Goal: Task Accomplishment & Management: Complete application form

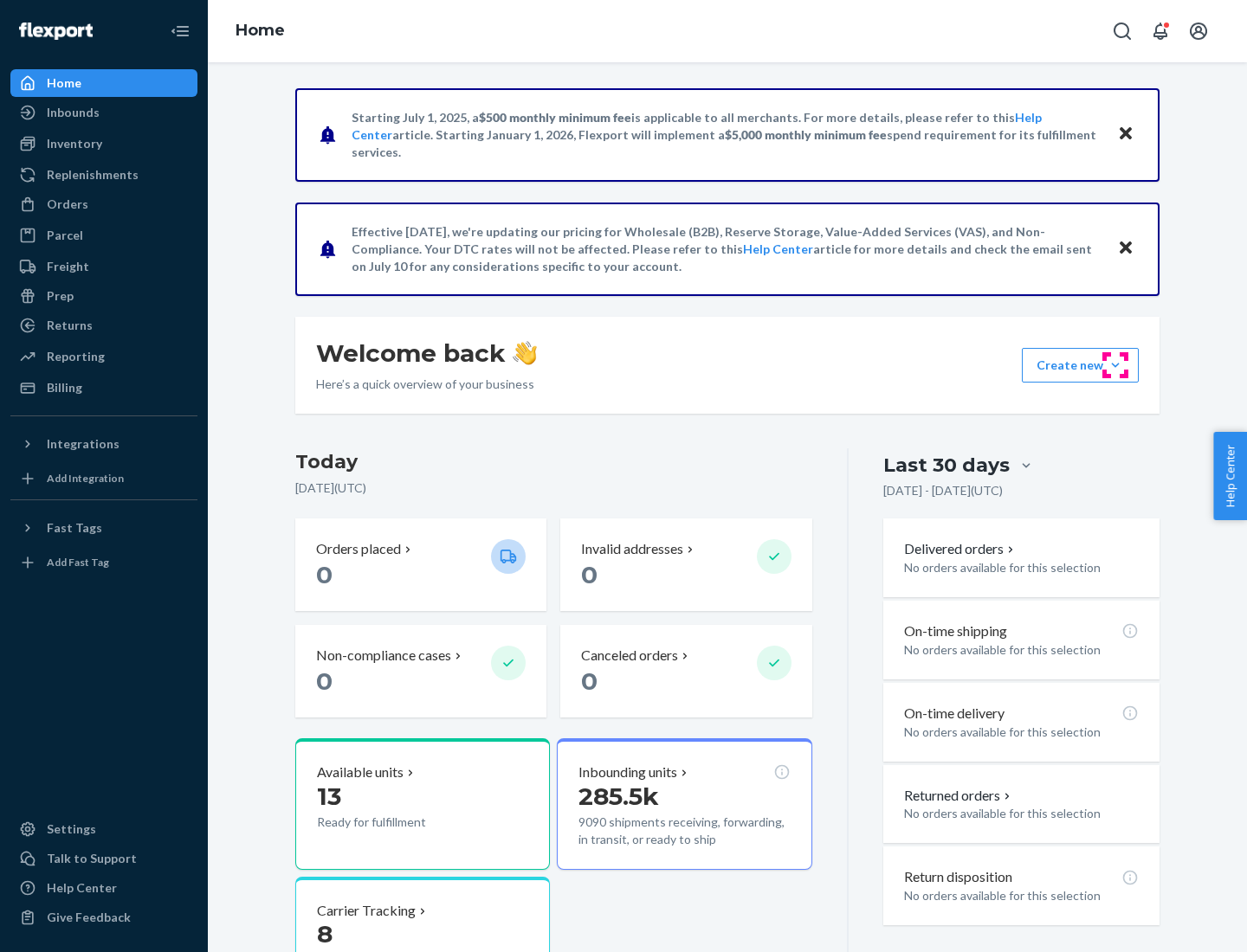
click at [1115, 366] on button "Create new Create new inbound Create new order Create new product" at bounding box center [1080, 366] width 117 height 35
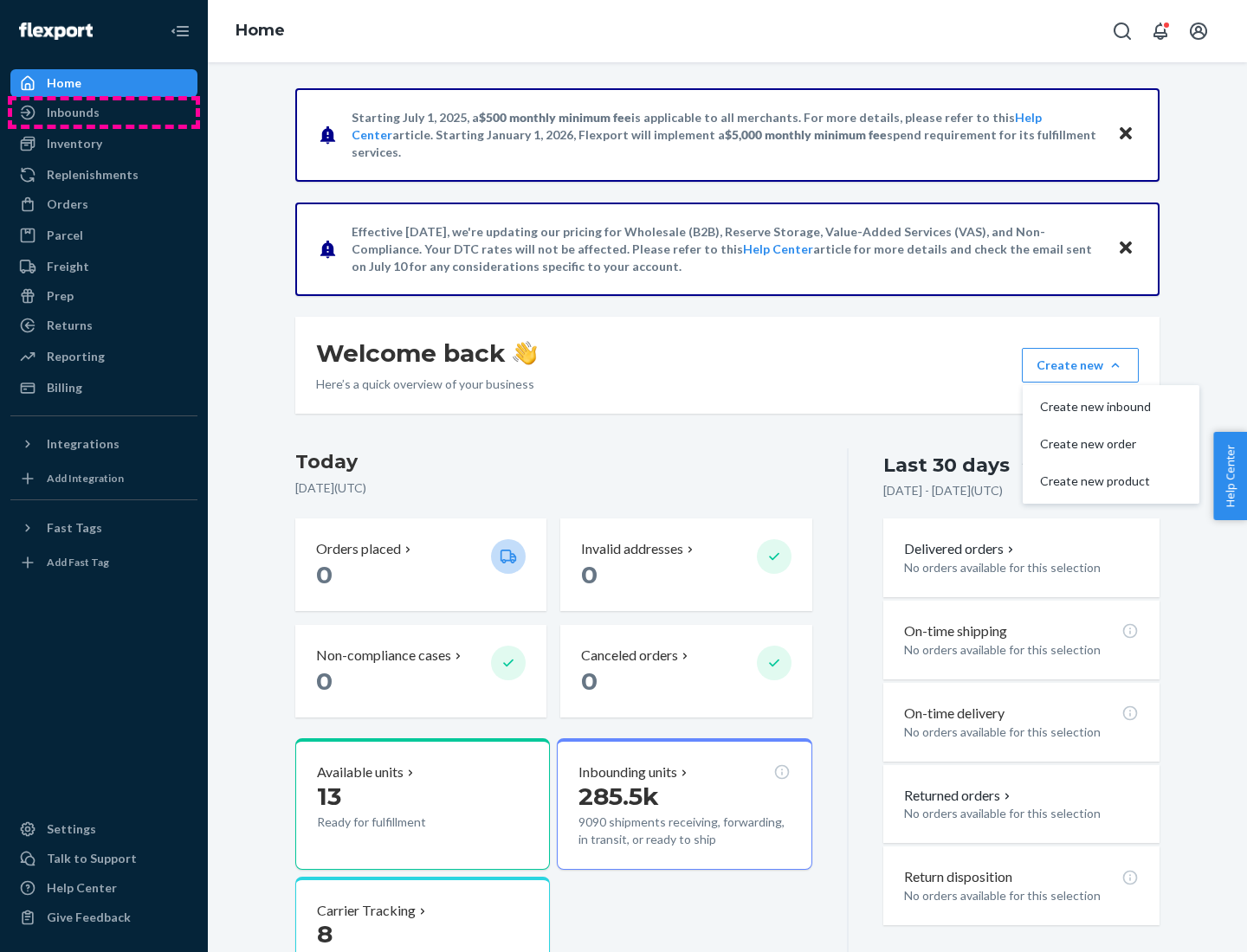
click at [104, 112] on div "Inbounds" at bounding box center [103, 112] width 183 height 24
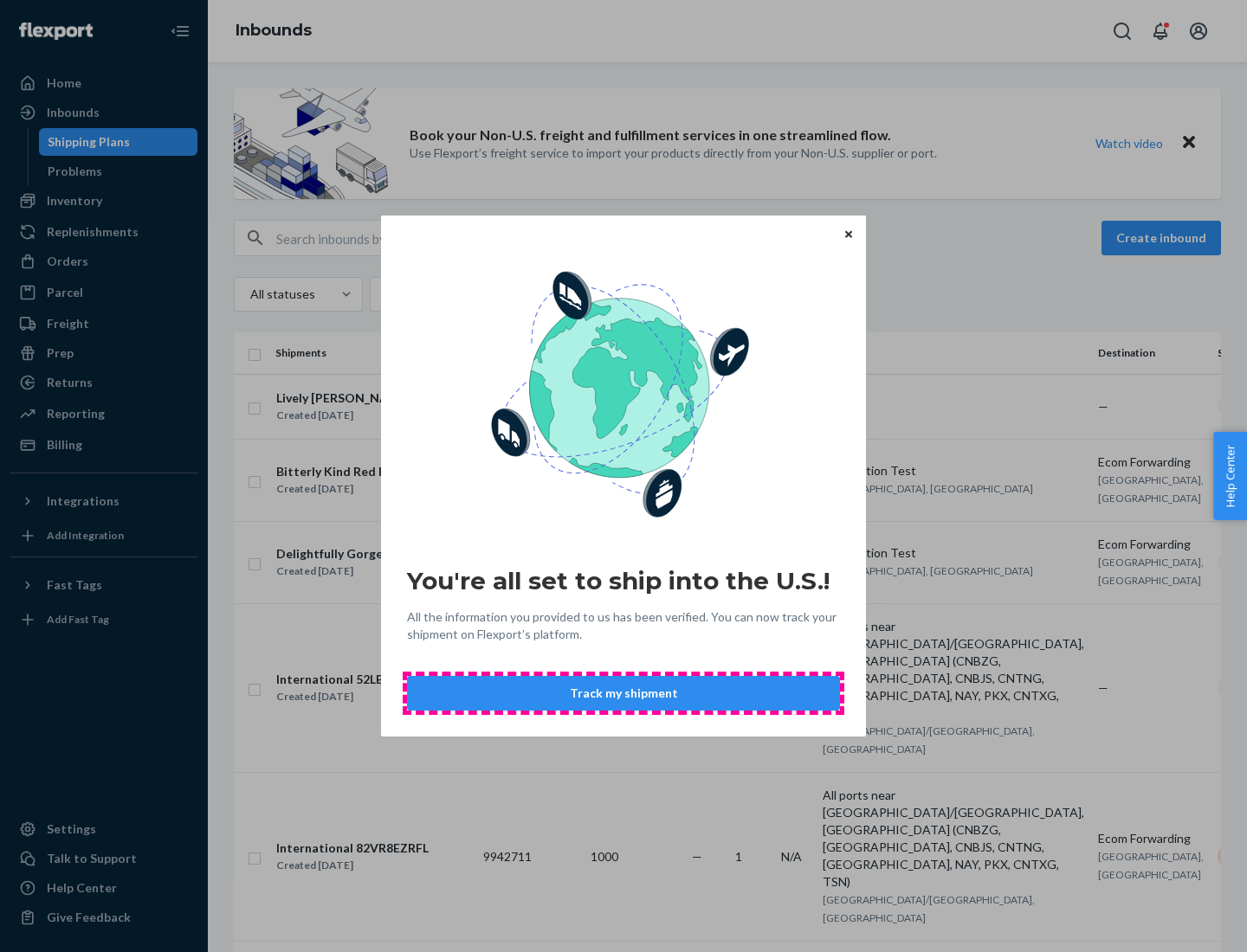
click at [624, 694] on button "Track my shipment" at bounding box center [624, 694] width 433 height 35
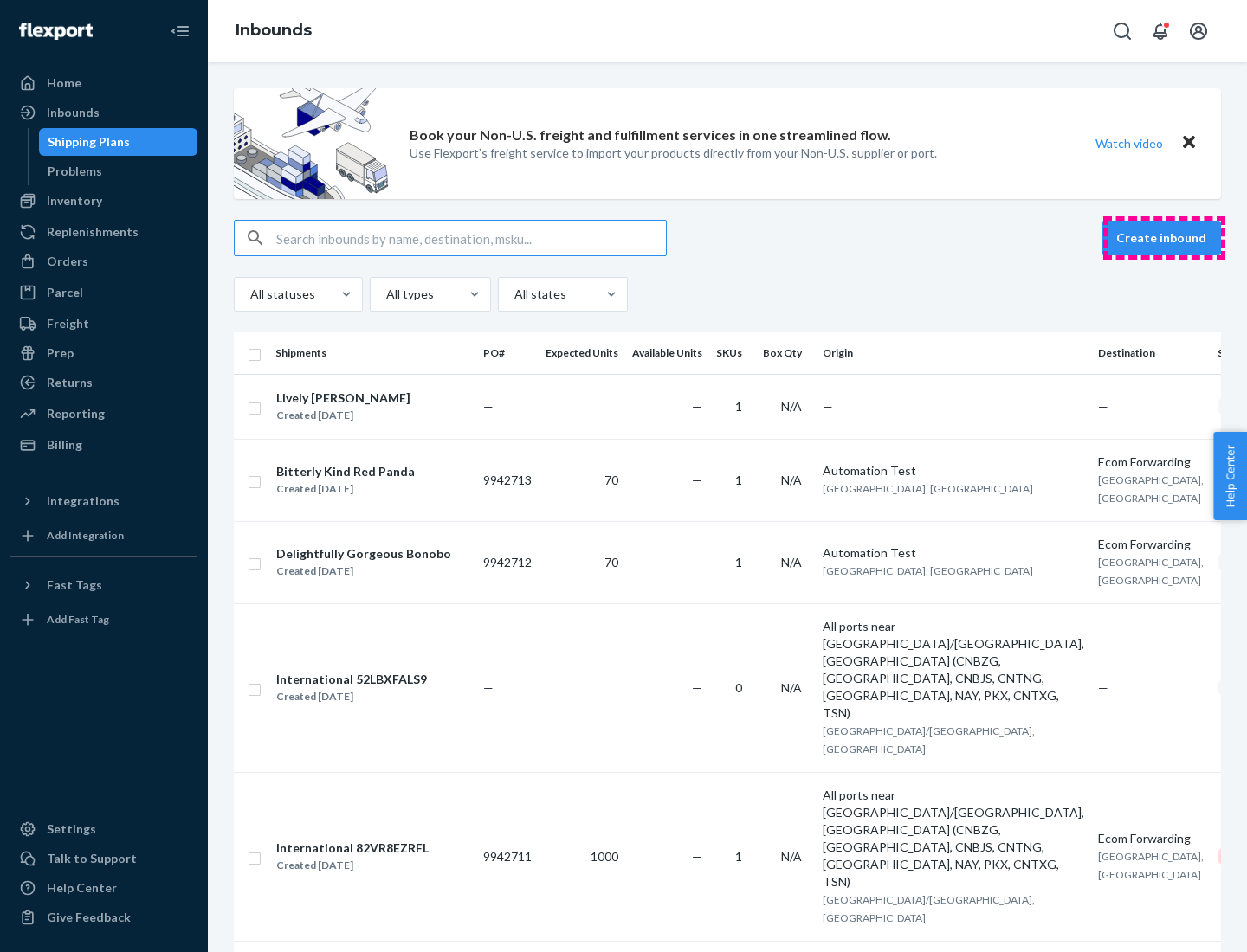
click at [1164, 238] on button "Create inbound" at bounding box center [1161, 238] width 119 height 35
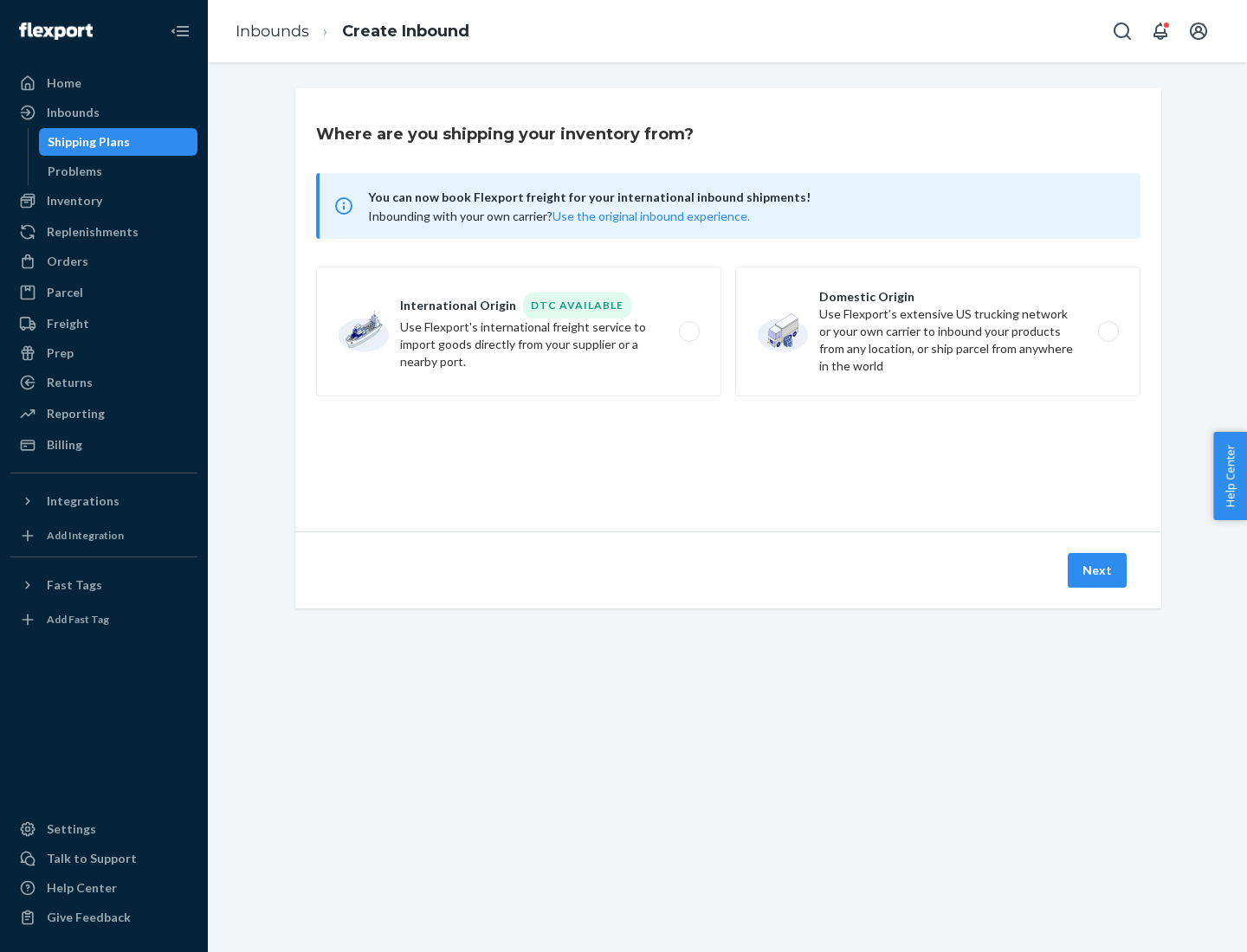
click at [519, 332] on label "International Origin DTC Available Use Flexport's international freight service…" at bounding box center [518, 331] width 405 height 130
click at [689, 332] on input "International Origin DTC Available Use Flexport's international freight service…" at bounding box center [695, 333] width 12 height 12
radio input "true"
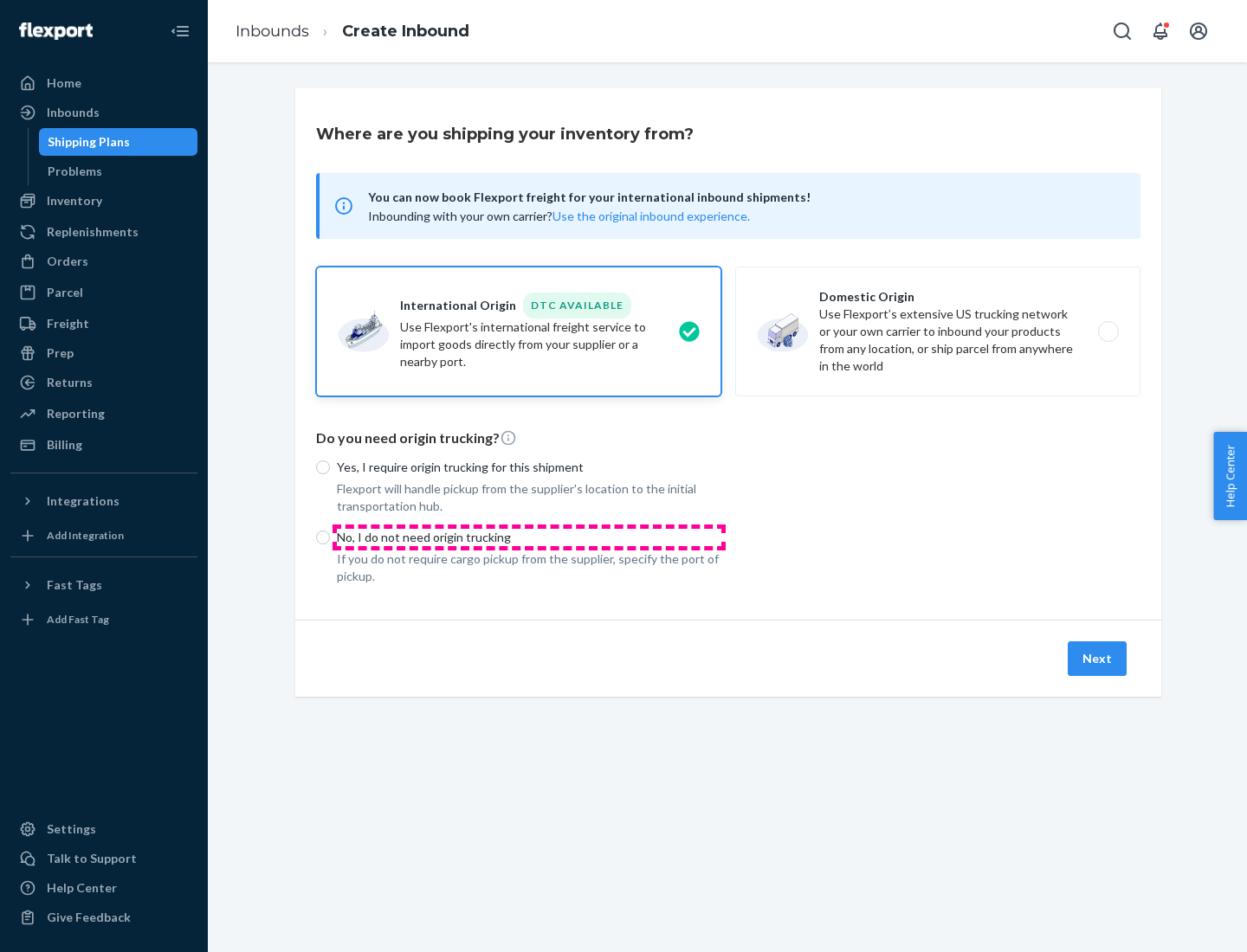
click at [529, 536] on p "No, I do not need origin trucking" at bounding box center [529, 537] width 384 height 18
click at [330, 536] on input "No, I do not need origin trucking" at bounding box center [323, 537] width 14 height 14
radio input "true"
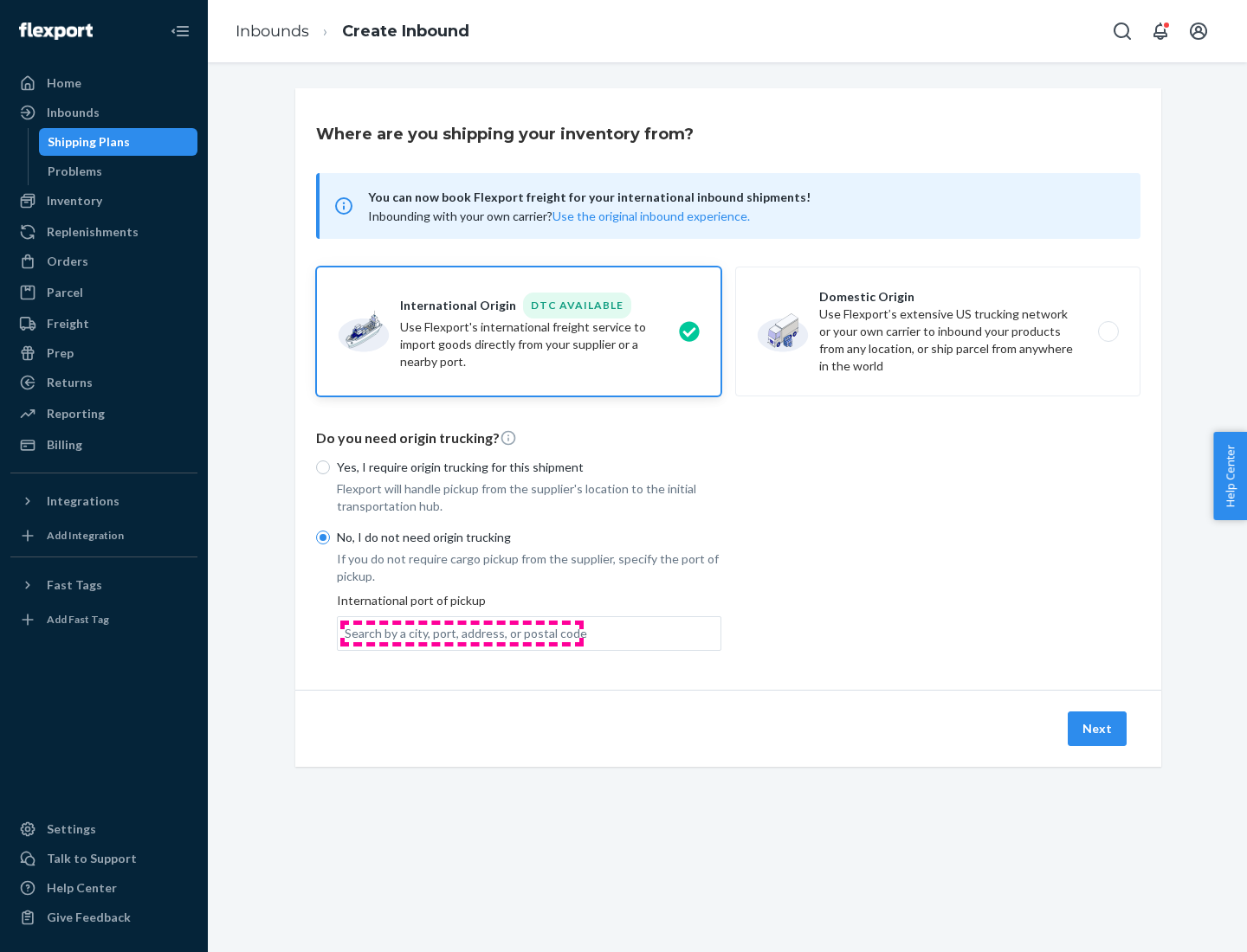
click at [462, 633] on div "Search by a city, port, address, or postal code" at bounding box center [465, 634] width 243 height 18
click at [346, 633] on input "Search by a city, port, address, or postal code" at bounding box center [345, 634] width 2 height 18
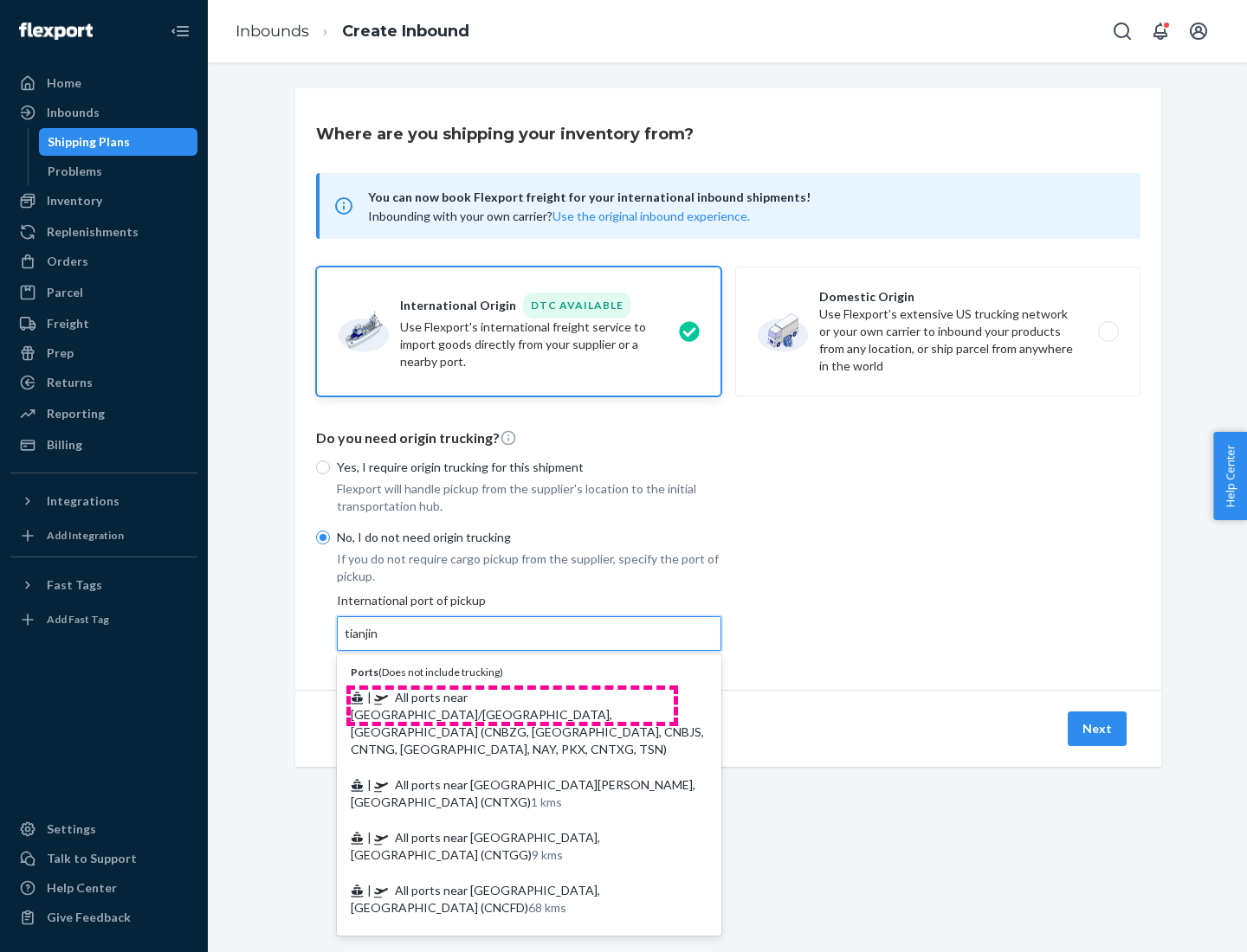
click at [512, 697] on span "| All ports near [GEOGRAPHIC_DATA]/[GEOGRAPHIC_DATA], [GEOGRAPHIC_DATA] (CNBZG,…" at bounding box center [527, 723] width 353 height 66
click at [381, 643] on input "tianjin" at bounding box center [362, 634] width 35 height 18
type input "All ports near [GEOGRAPHIC_DATA]/[GEOGRAPHIC_DATA], [GEOGRAPHIC_DATA] (CNBZG, […"
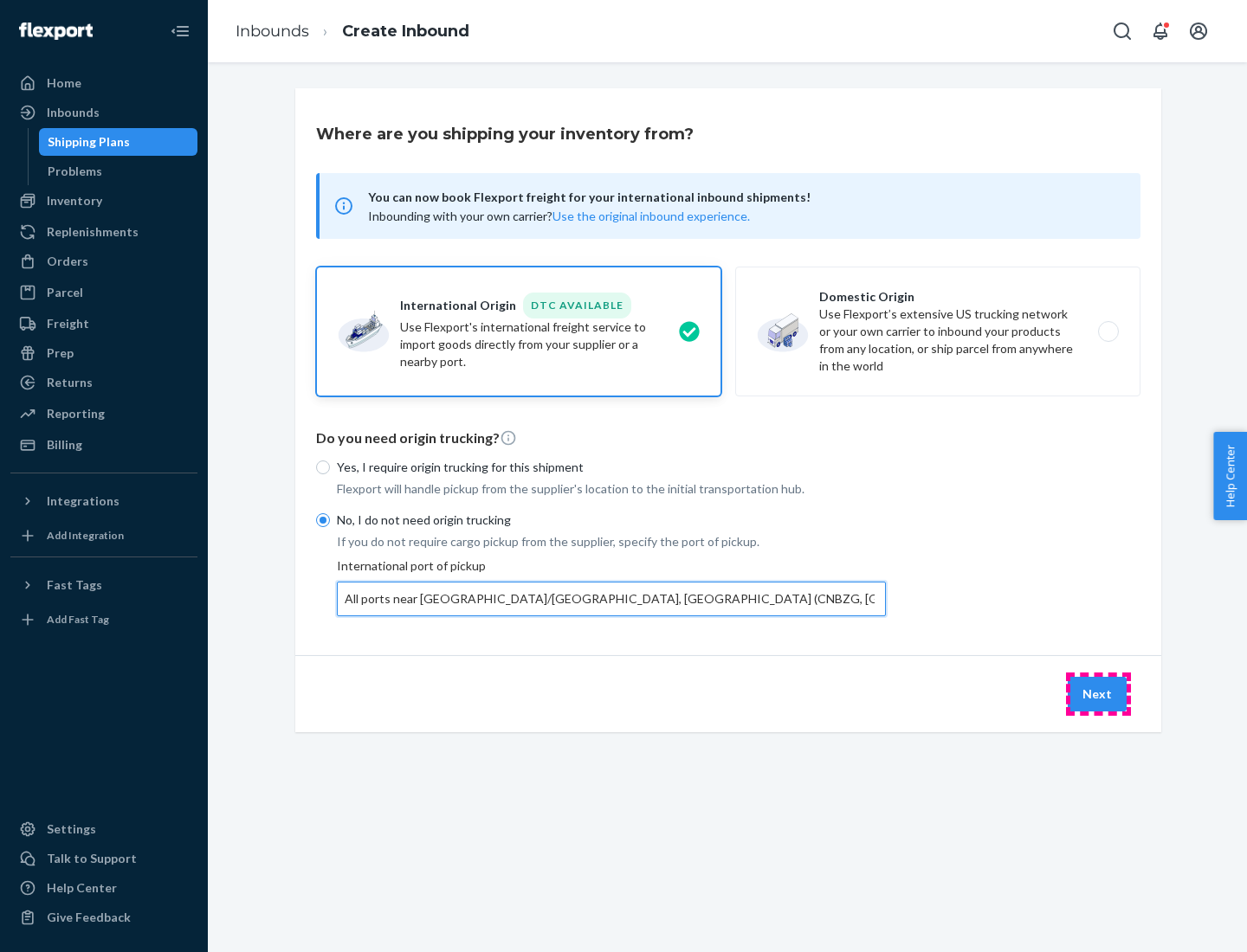
click at [1099, 694] on button "Next" at bounding box center [1097, 694] width 59 height 35
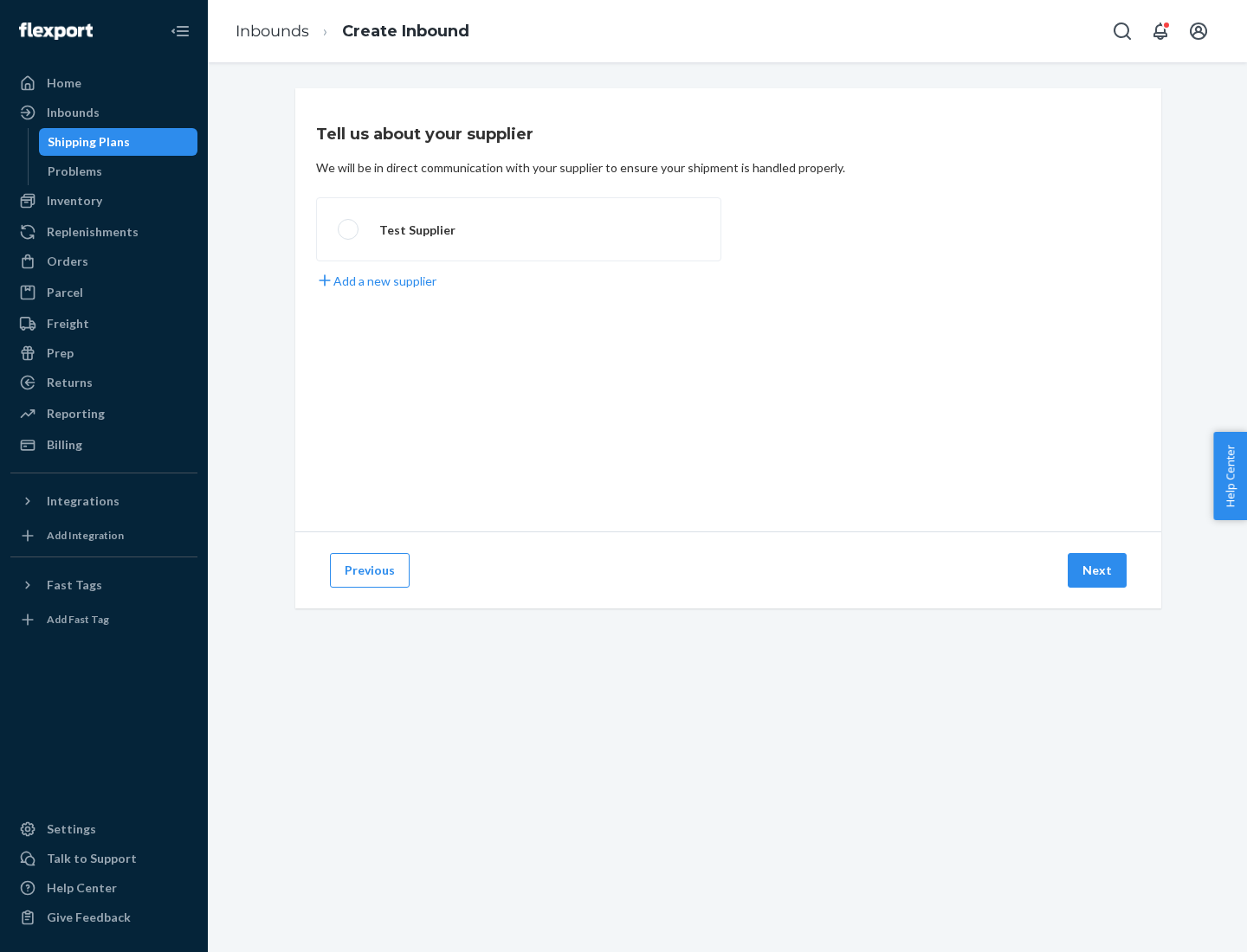
click at [519, 229] on label "Test Supplier" at bounding box center [518, 229] width 405 height 64
click at [349, 229] on input "Test Supplier" at bounding box center [343, 230] width 12 height 12
radio input "true"
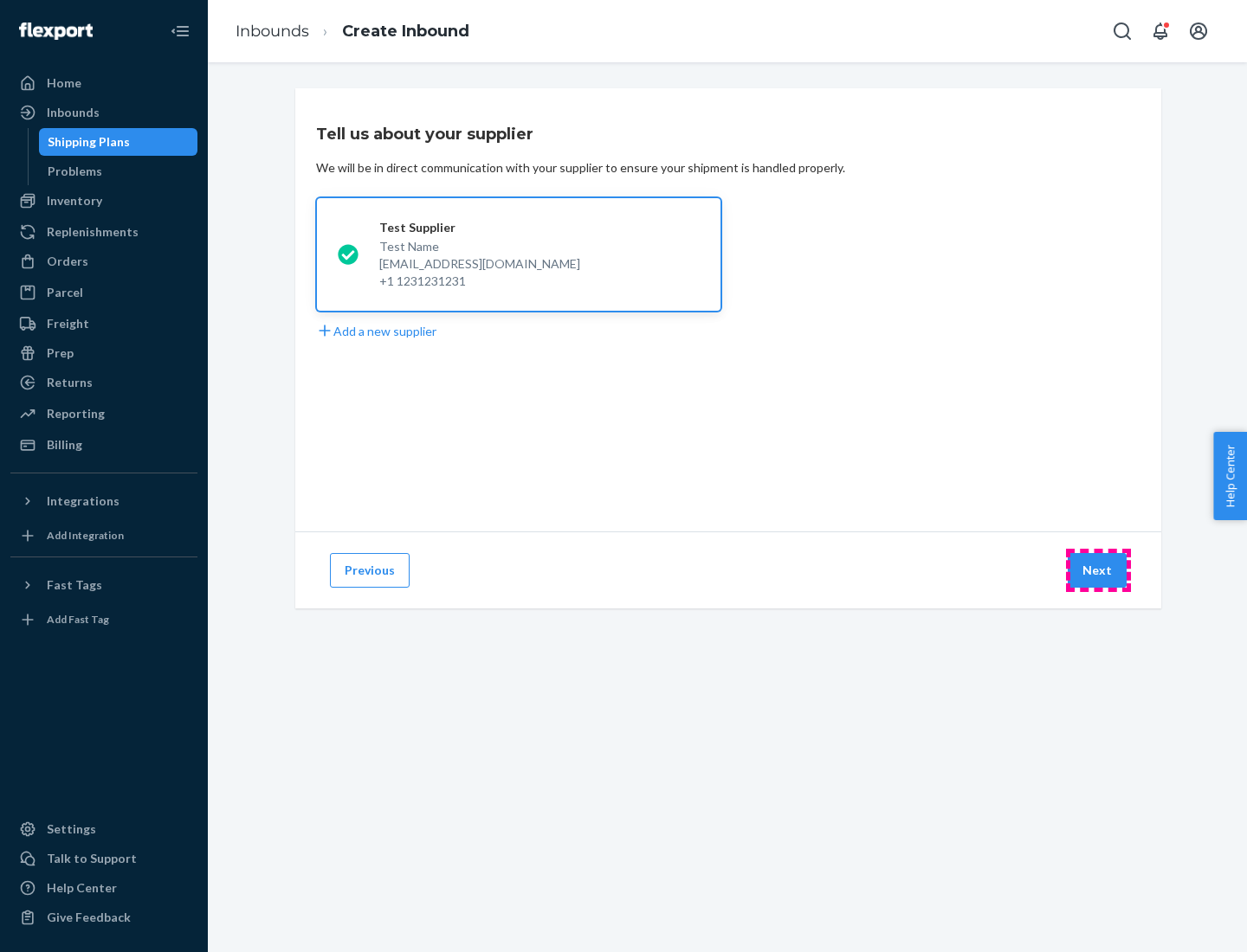
click at [1099, 571] on button "Next" at bounding box center [1097, 571] width 59 height 35
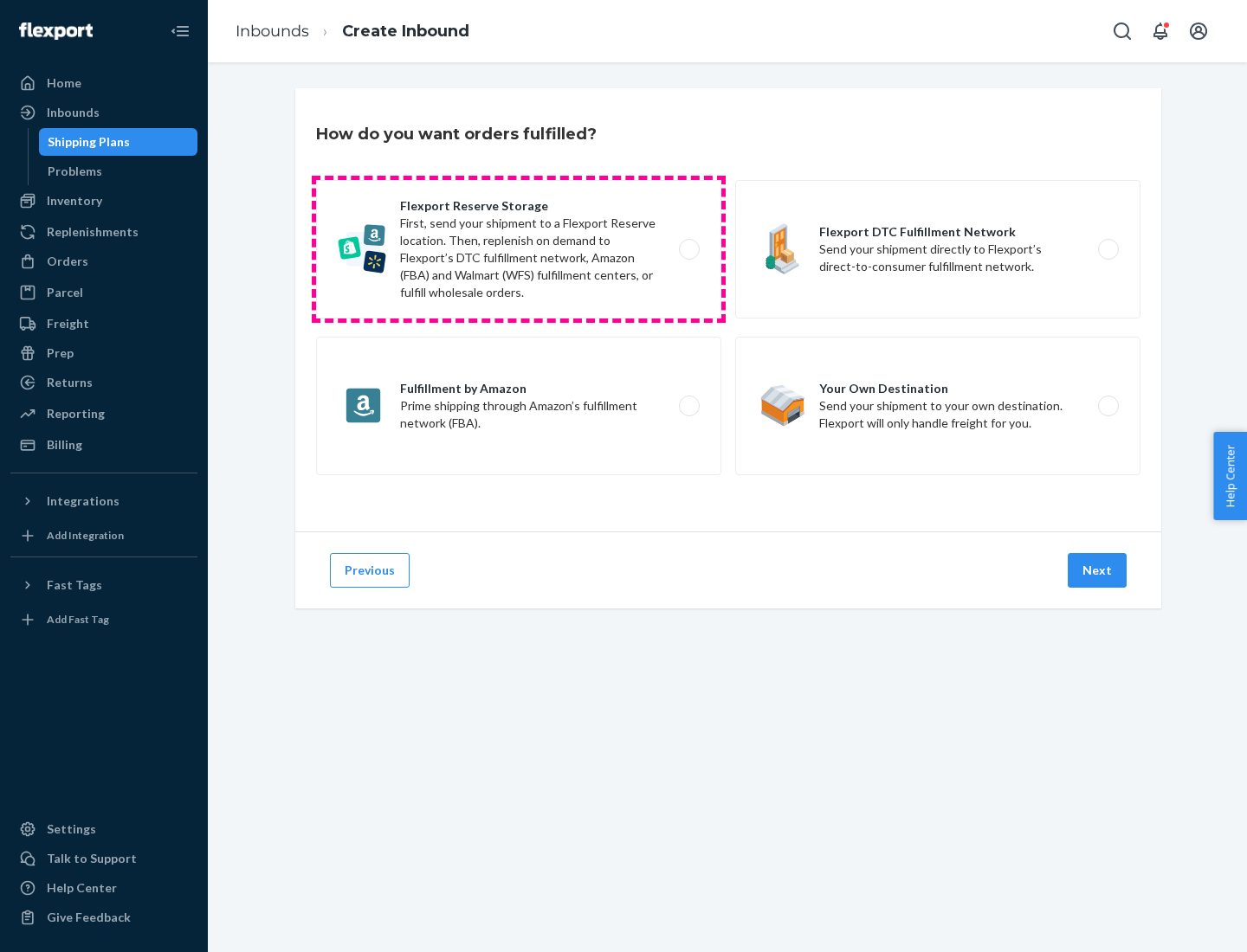
click at [519, 250] on label "Flexport Reserve Storage First, send your shipment to a Flexport Reserve locati…" at bounding box center [518, 250] width 405 height 139
click at [689, 250] on input "Flexport Reserve Storage First, send your shipment to a Flexport Reserve locati…" at bounding box center [695, 250] width 12 height 12
radio input "true"
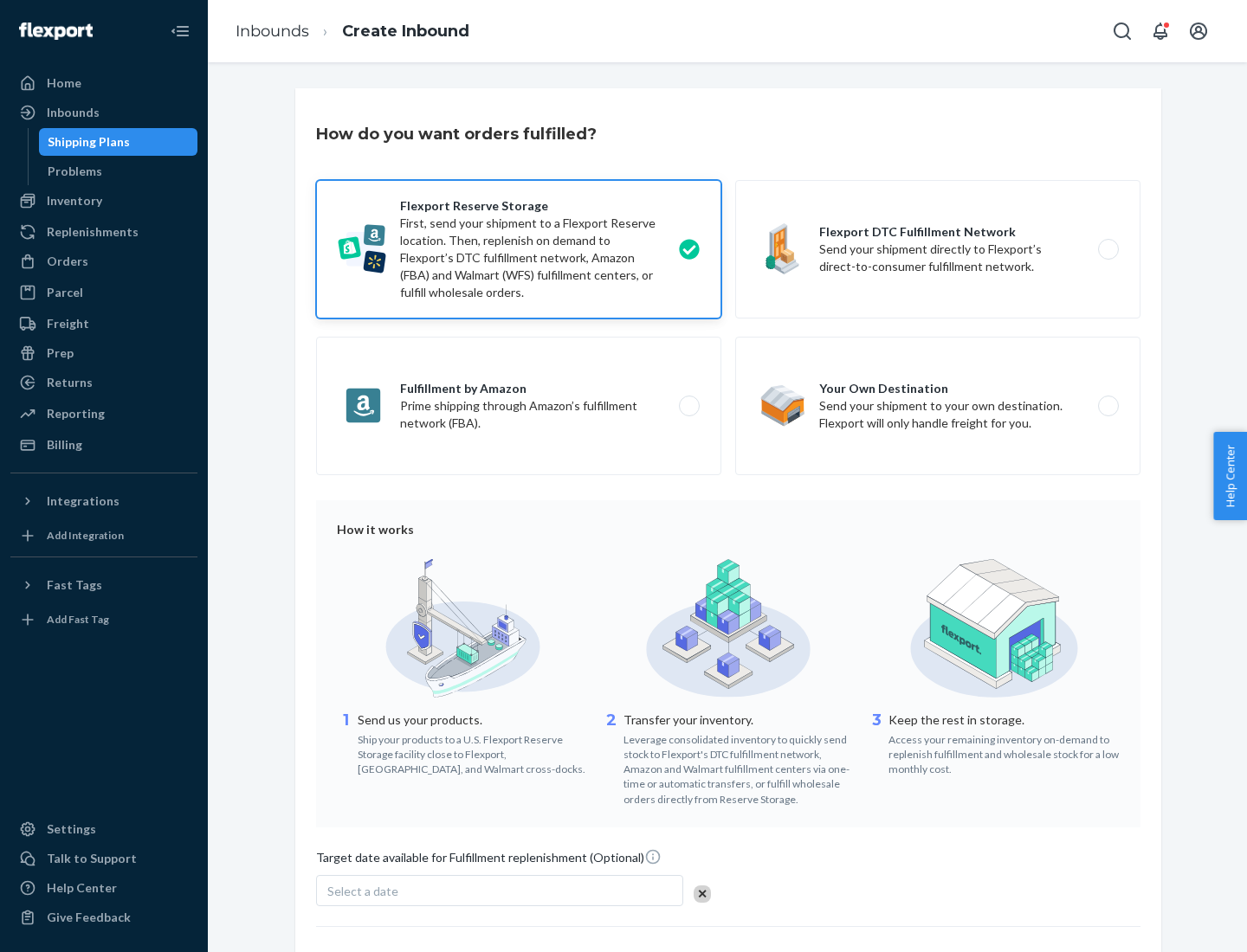
scroll to position [142, 0]
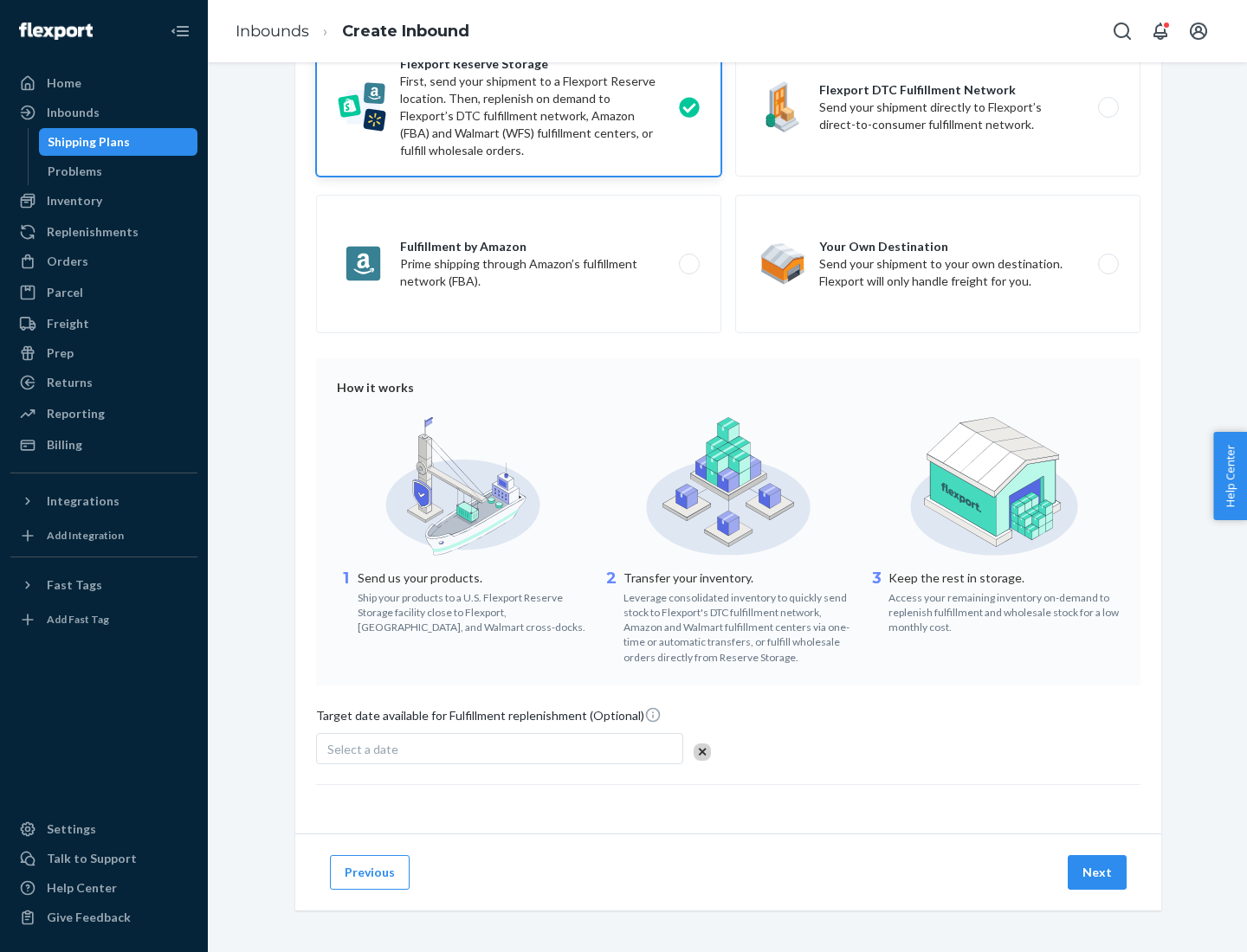
click at [1099, 872] on button "Next" at bounding box center [1097, 873] width 59 height 35
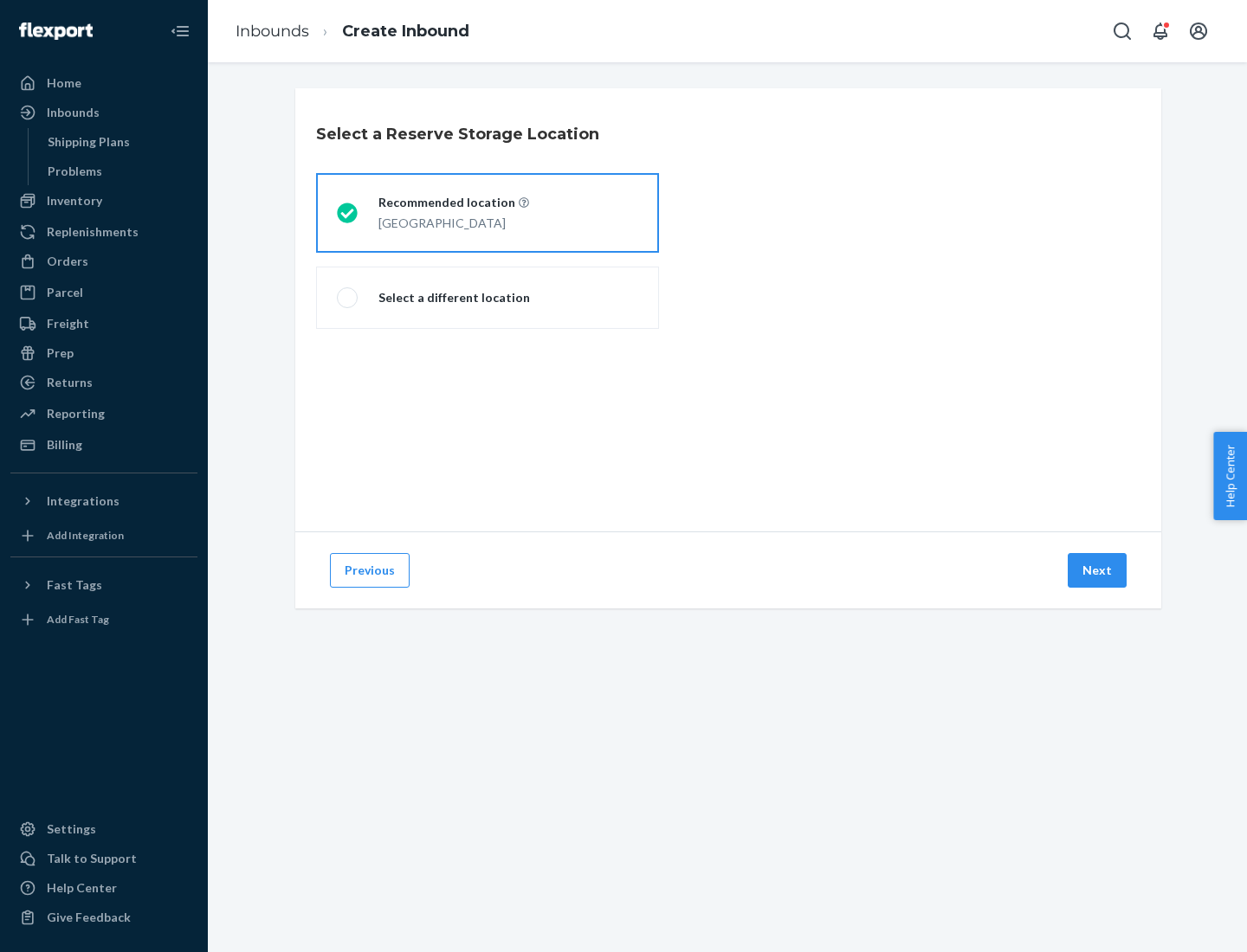
click at [488, 213] on div "[GEOGRAPHIC_DATA]" at bounding box center [454, 221] width 150 height 20
click at [348, 213] on input "Recommended location [GEOGRAPHIC_DATA]" at bounding box center [342, 214] width 12 height 12
click at [1099, 571] on button "Next" at bounding box center [1097, 571] width 59 height 35
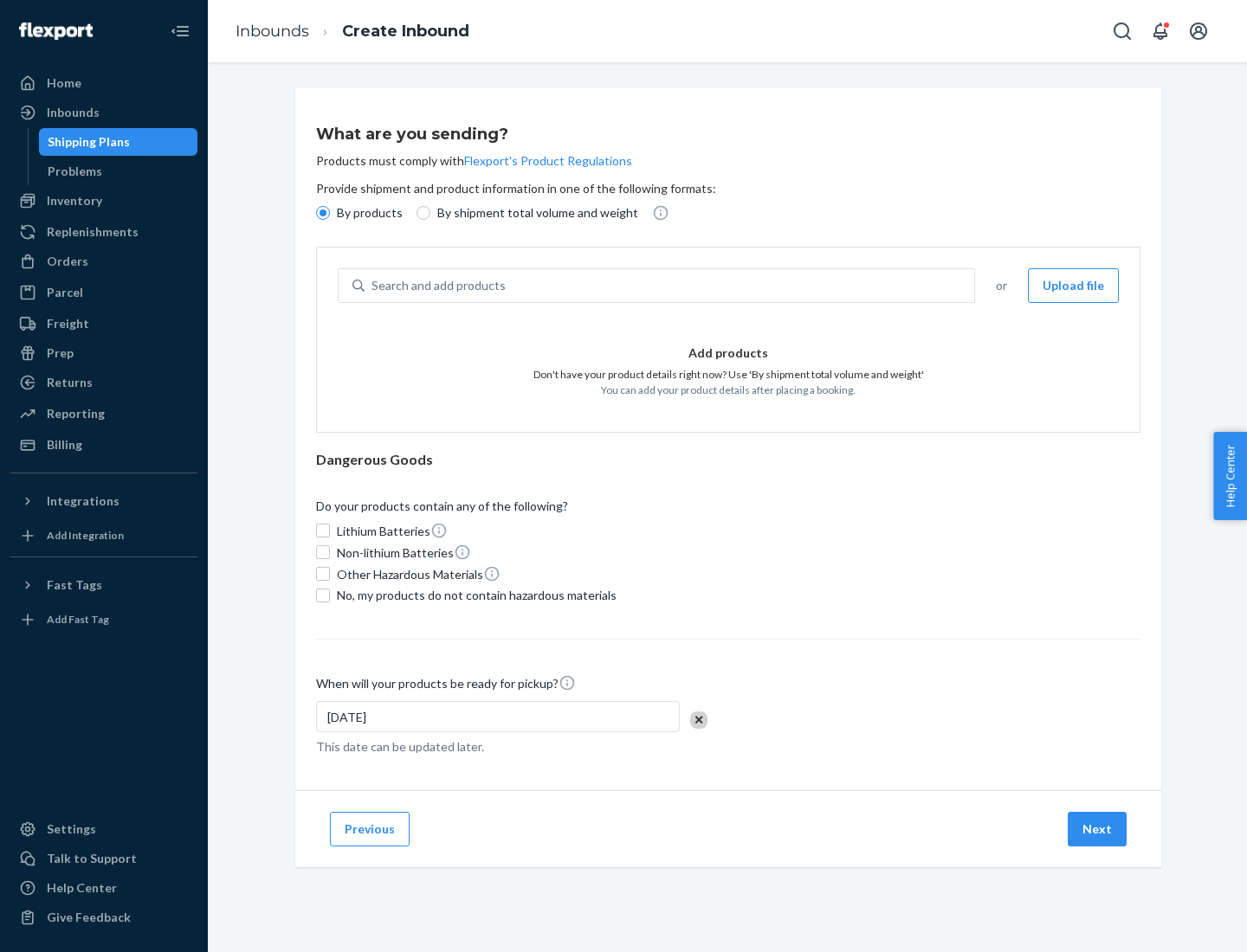
click at [670, 286] on div "Search and add products" at bounding box center [669, 286] width 610 height 31
click at [374, 286] on input "Search and add products" at bounding box center [373, 286] width 2 height 18
click at [421, 213] on input "By shipment total volume and weight" at bounding box center [423, 213] width 14 height 14
radio input "true"
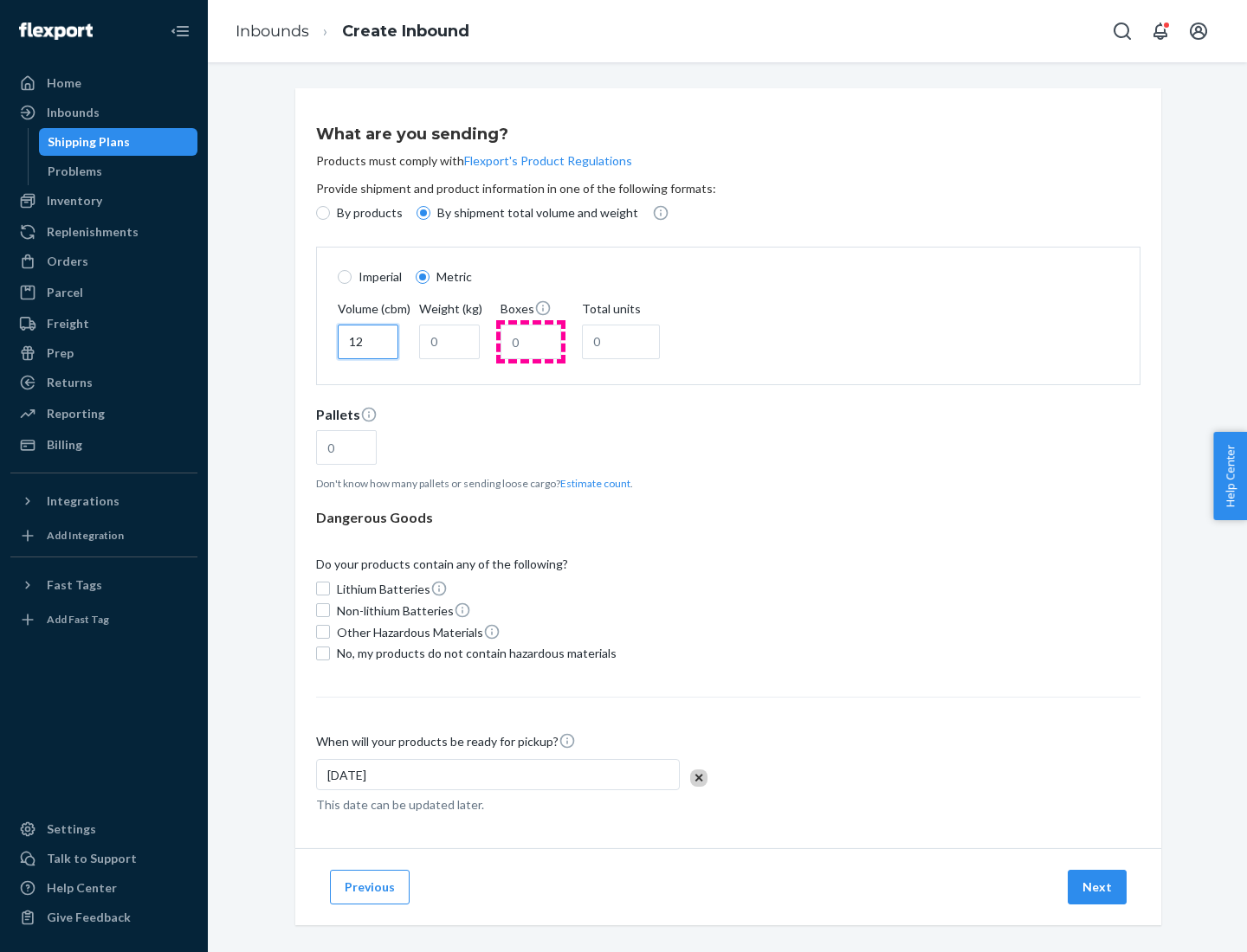
type input "12"
type input "22"
type input "222"
type input "121"
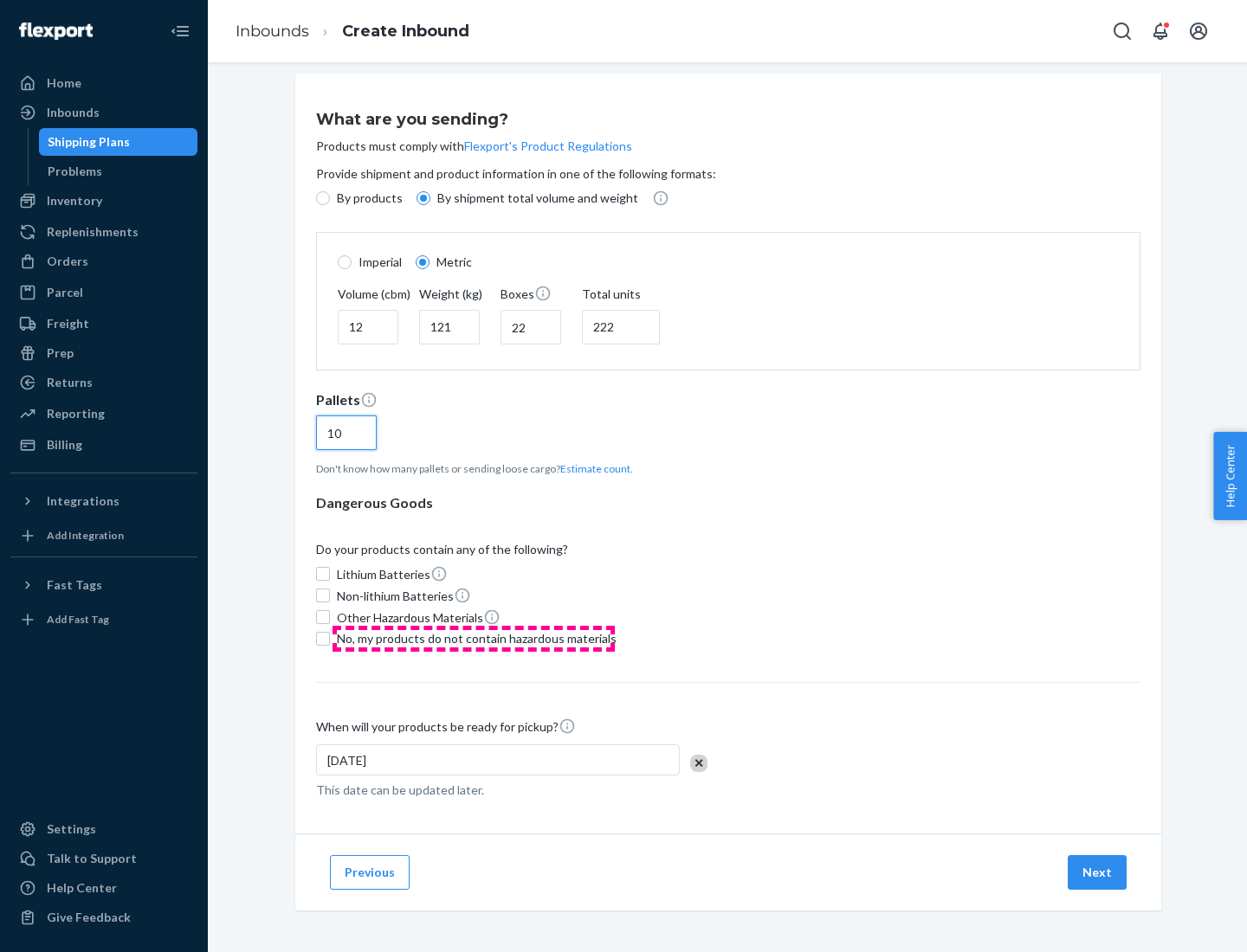
type input "10"
click at [474, 638] on span "No, my products do not contain hazardous materials" at bounding box center [476, 639] width 280 height 18
click at [330, 638] on input "No, my products do not contain hazardous materials" at bounding box center [323, 639] width 14 height 14
checkbox input "true"
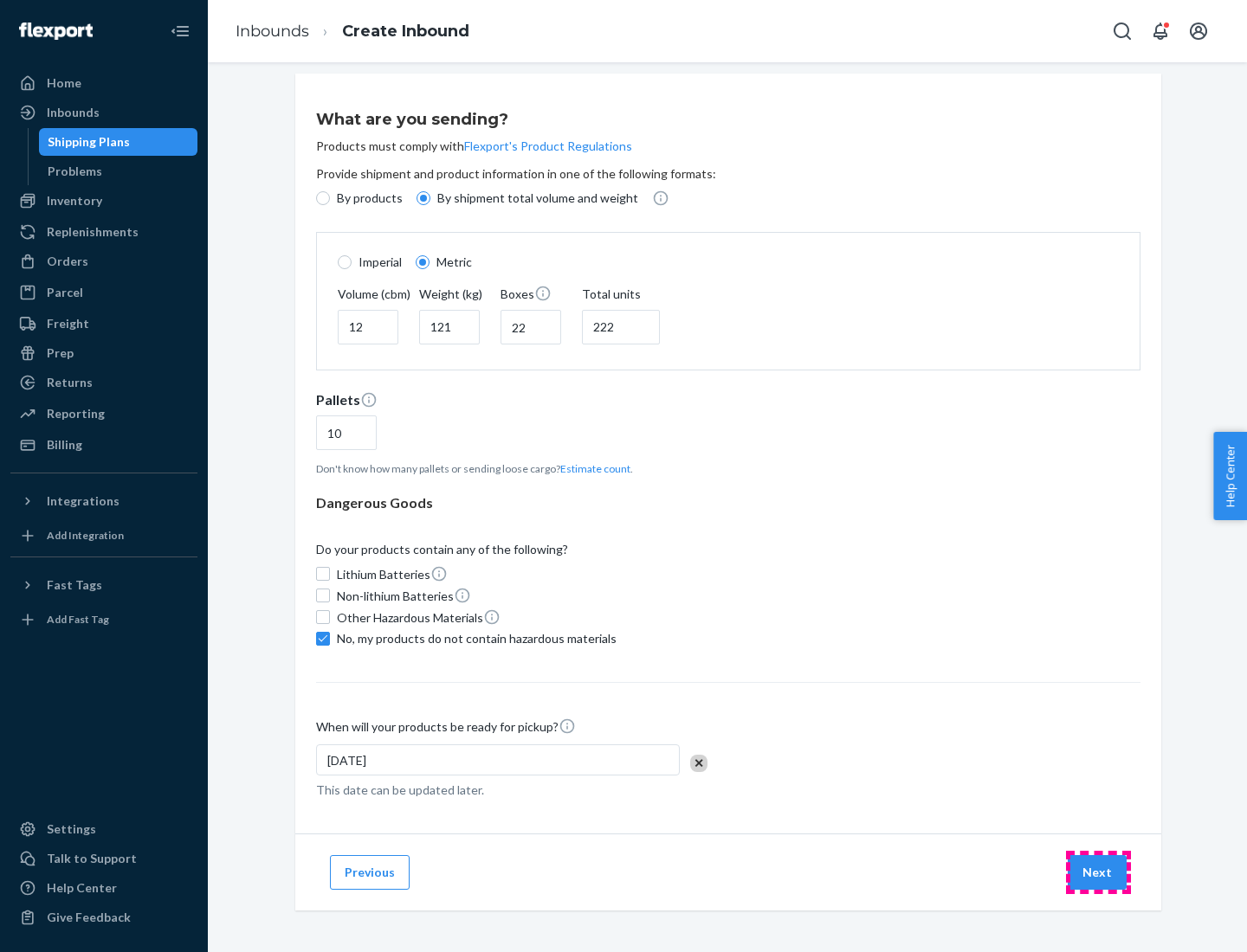
click at [1099, 872] on button "Next" at bounding box center [1097, 873] width 59 height 35
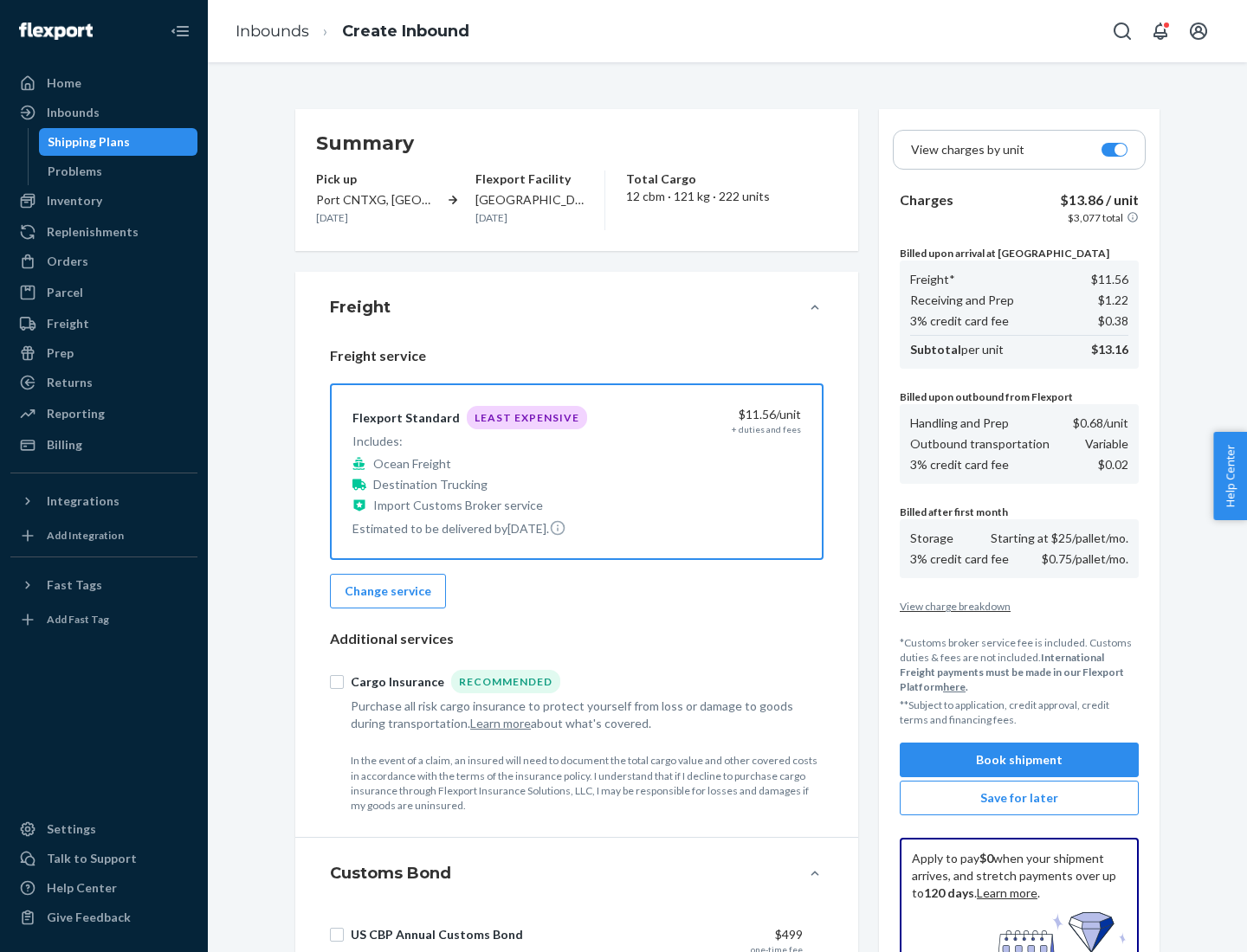
scroll to position [253, 0]
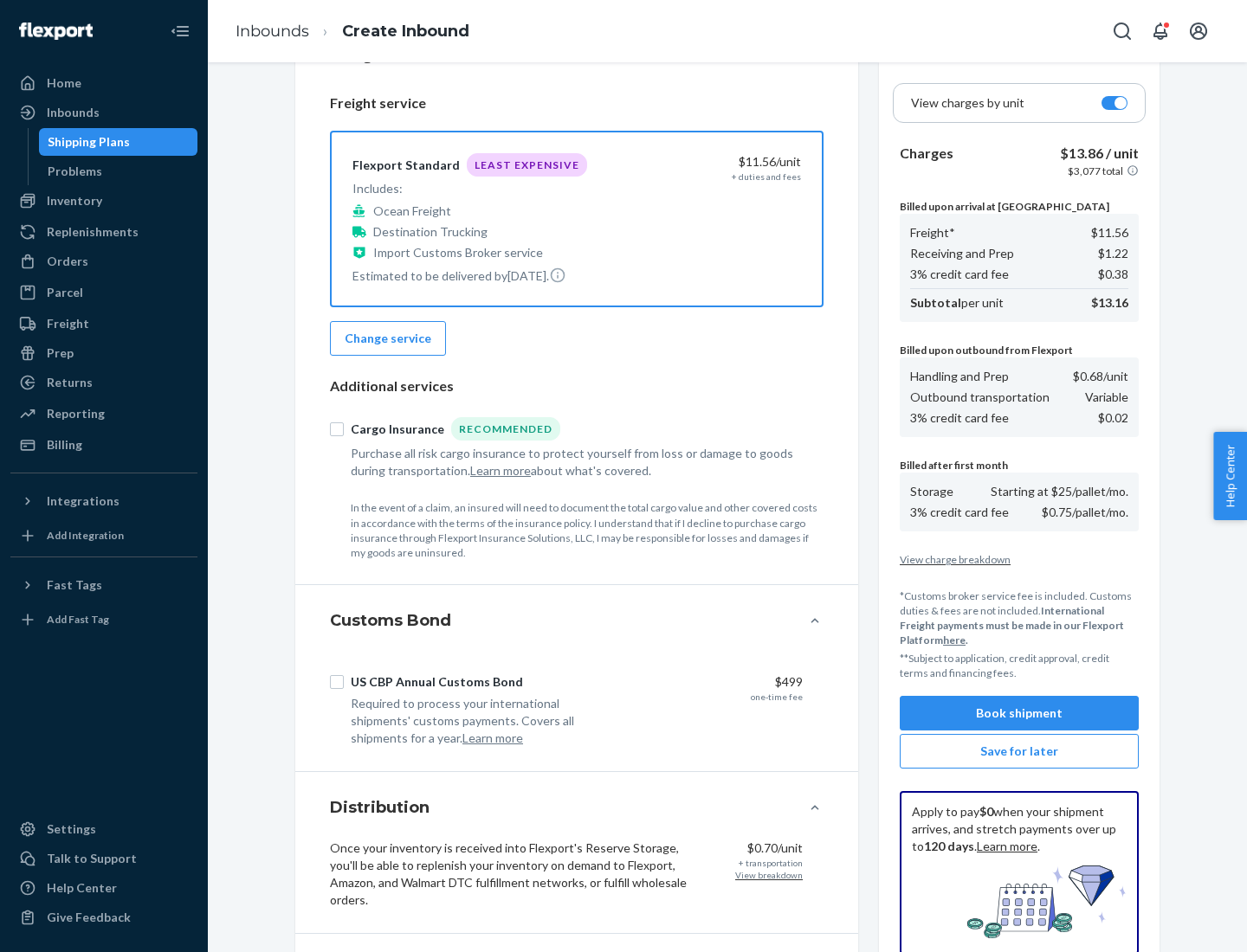
click at [1020, 713] on button "Book shipment" at bounding box center [1019, 714] width 239 height 35
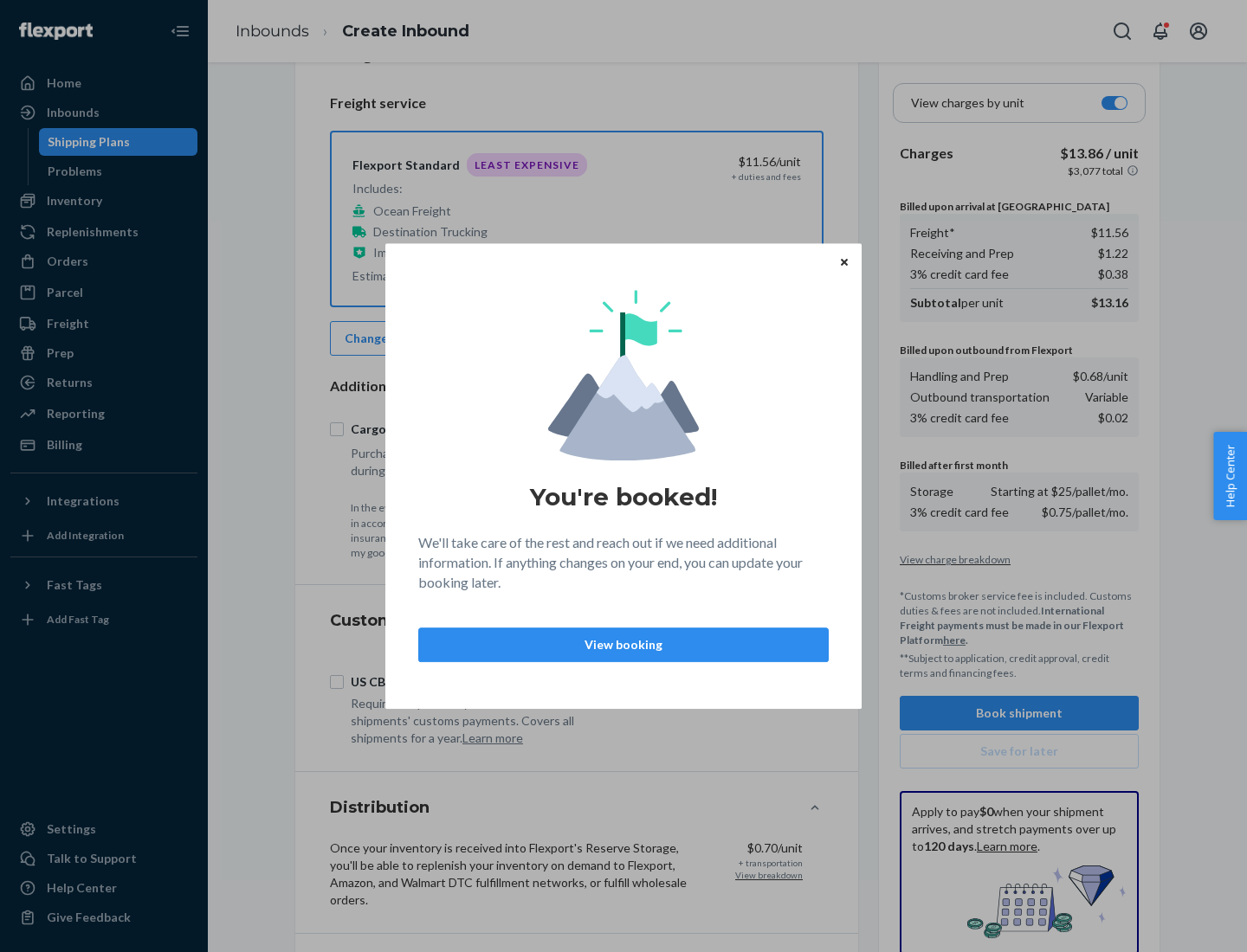
click at [624, 644] on p "View booking" at bounding box center [624, 645] width 382 height 18
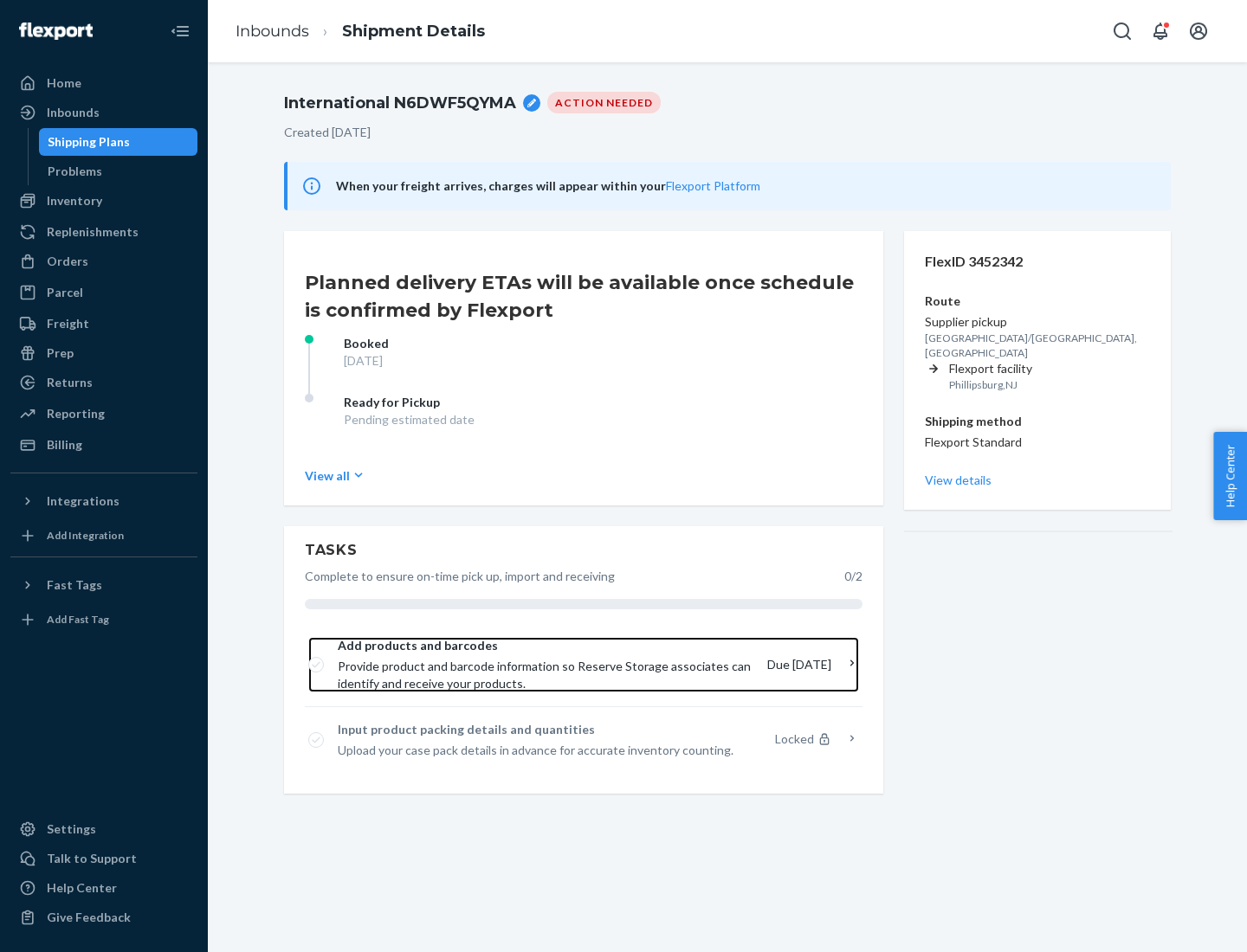
click at [547, 665] on span "Provide product and barcode information so Reserve Storage associates can ident…" at bounding box center [545, 676] width 416 height 35
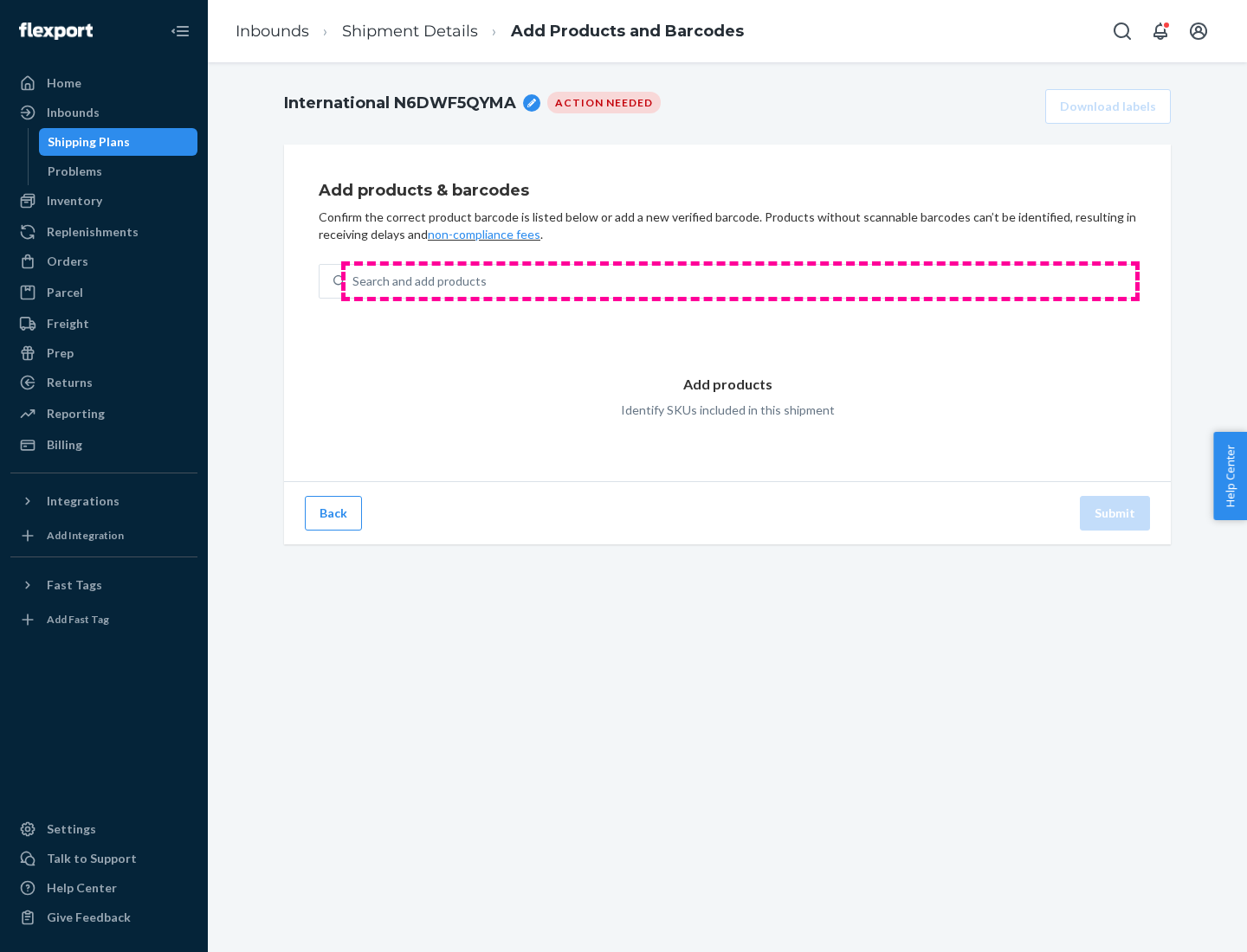
click at [741, 281] on div "Search and add products" at bounding box center [741, 282] width 790 height 31
click at [354, 281] on input "Search and add products" at bounding box center [353, 282] width 2 height 18
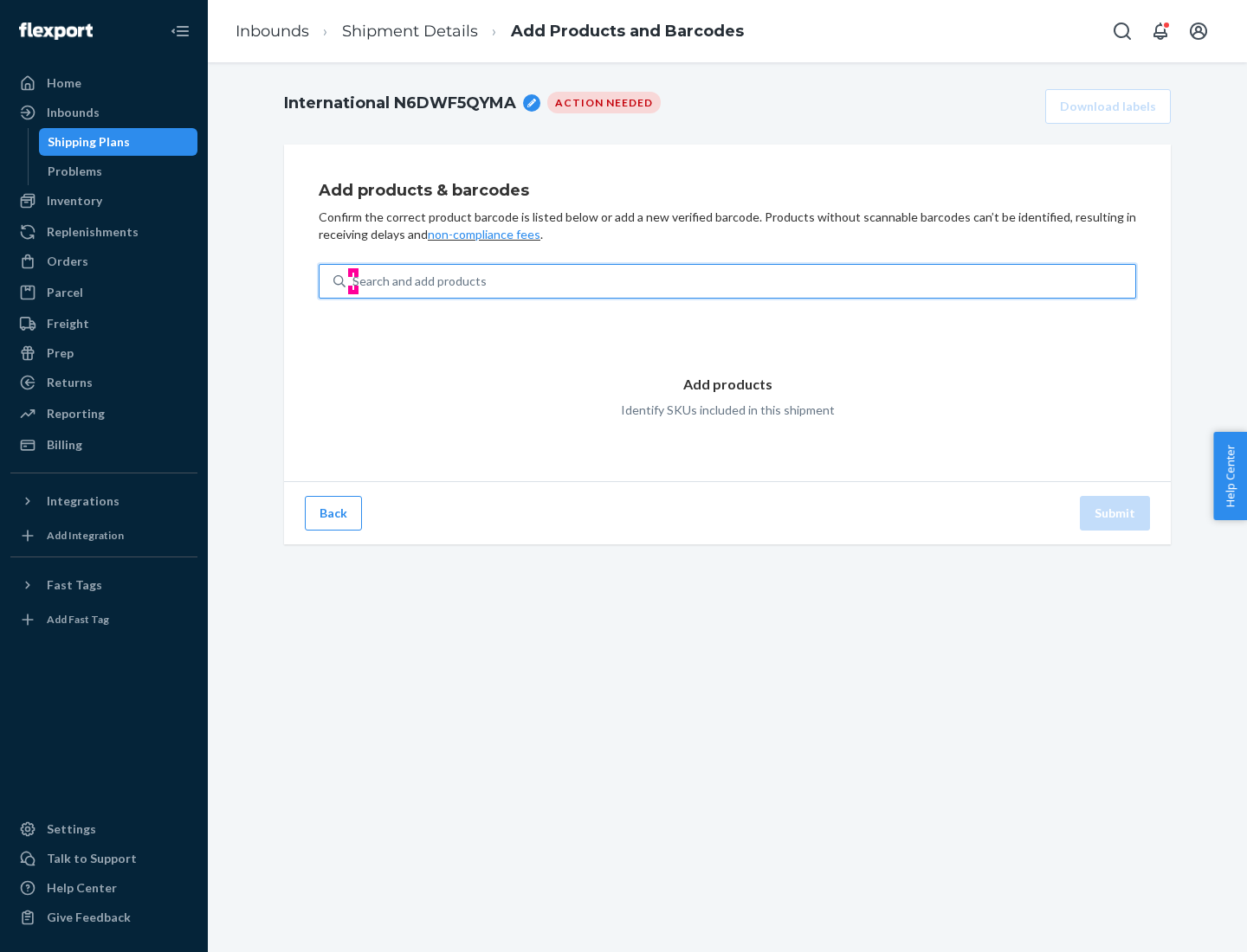
type input "test"
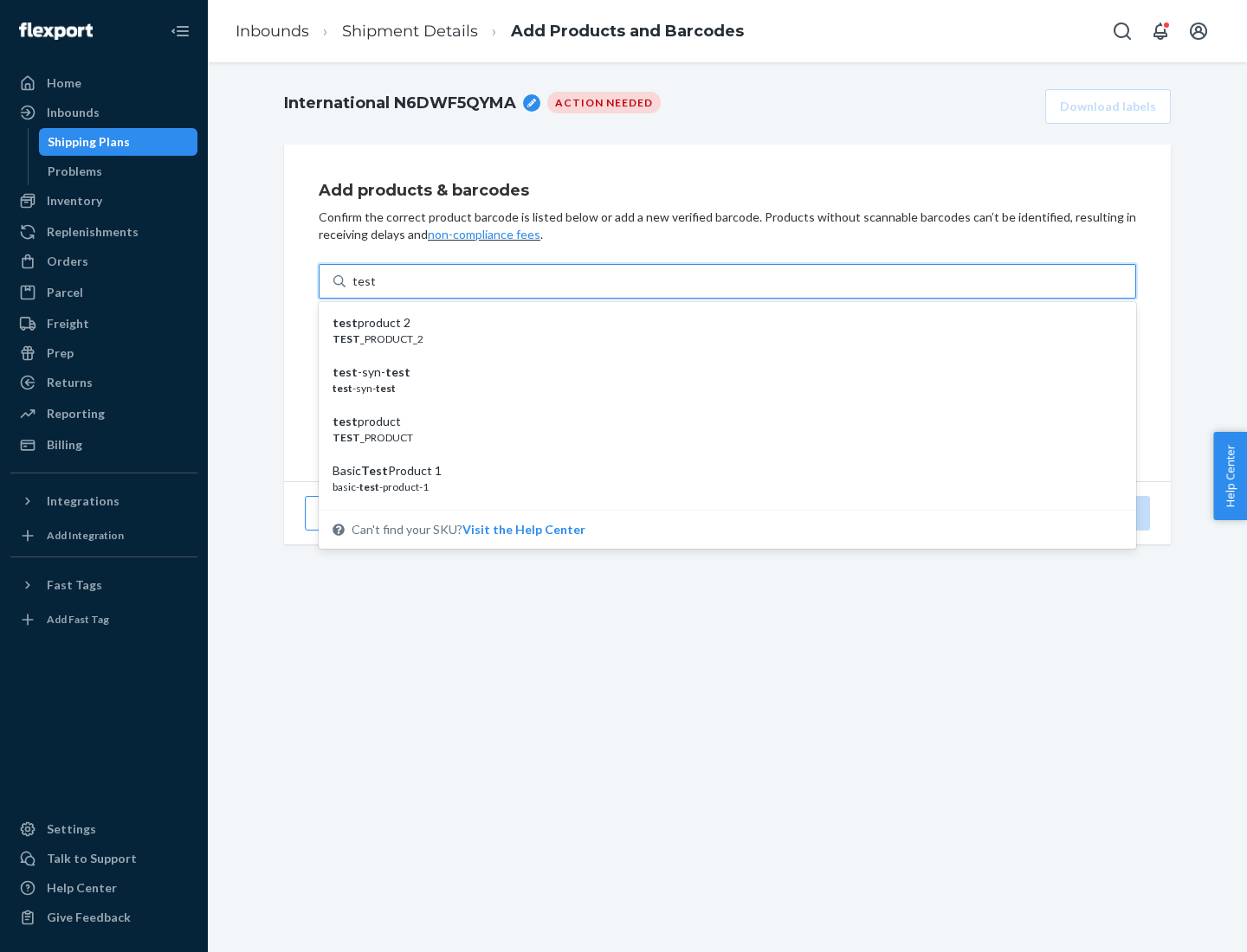
scroll to position [65, 0]
click at [721, 406] on div "Basic Test Product 1" at bounding box center [720, 406] width 776 height 18
click at [375, 290] on input "test" at bounding box center [363, 282] width 22 height 18
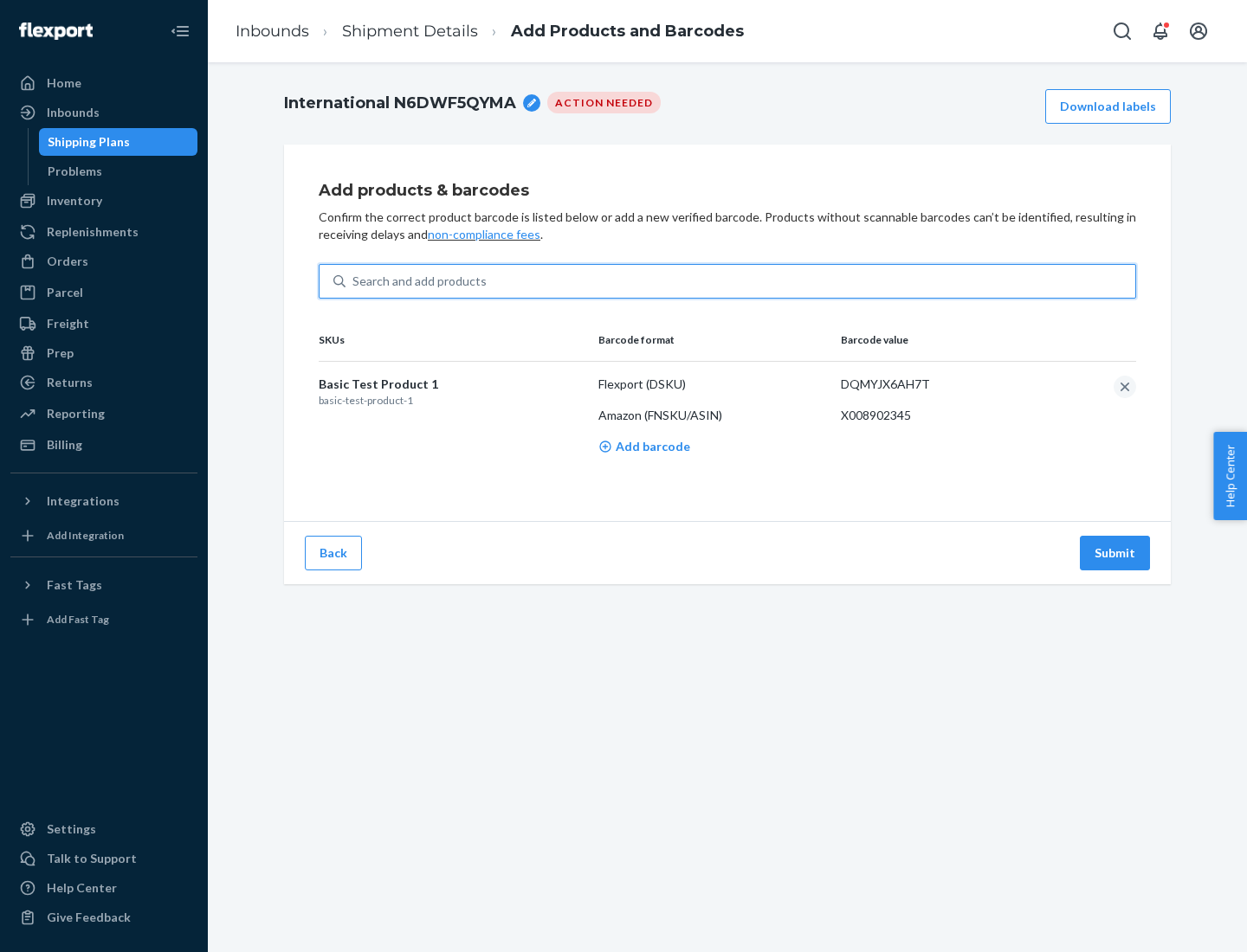
click at [1115, 552] on button "Submit" at bounding box center [1115, 553] width 70 height 35
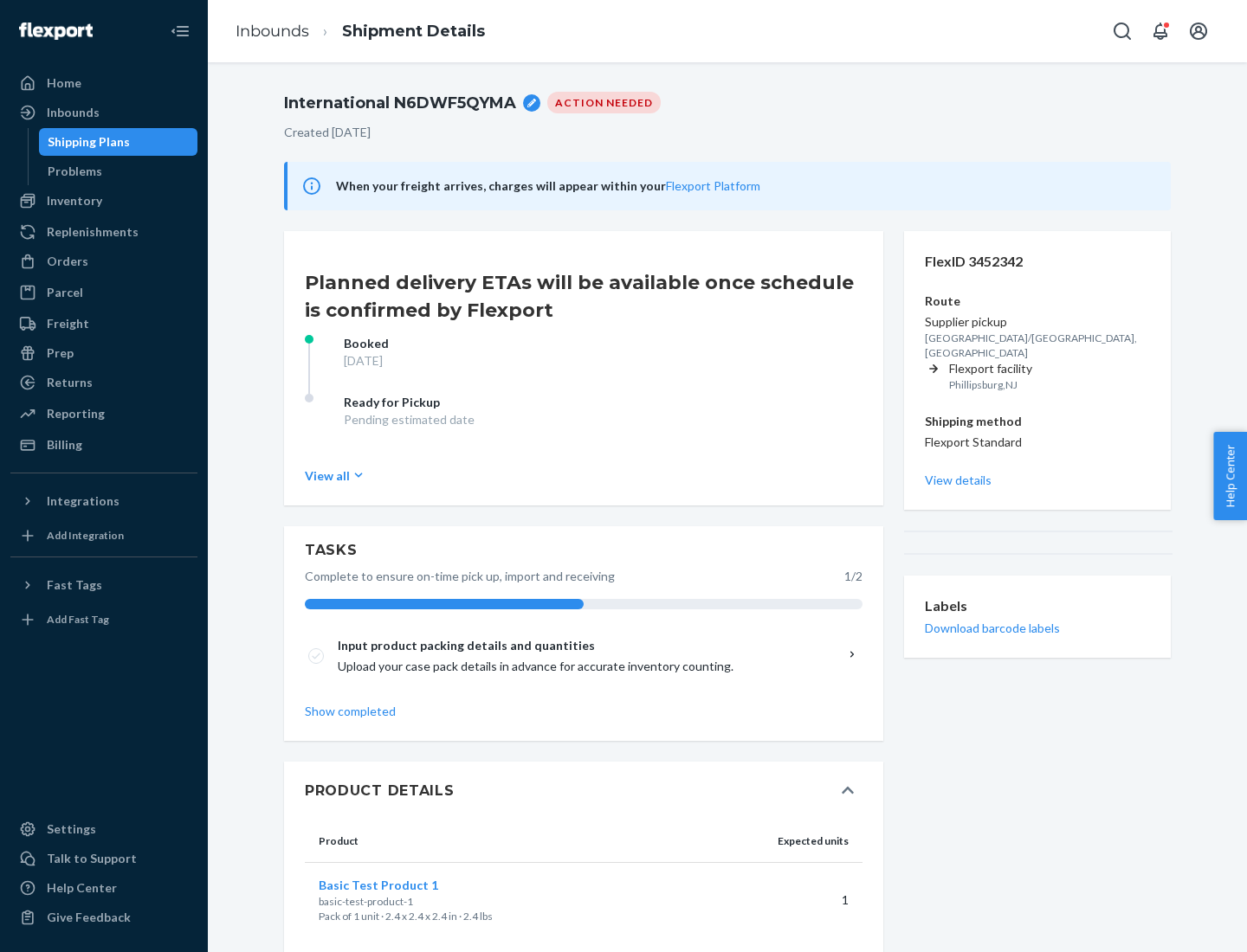
scroll to position [30, 0]
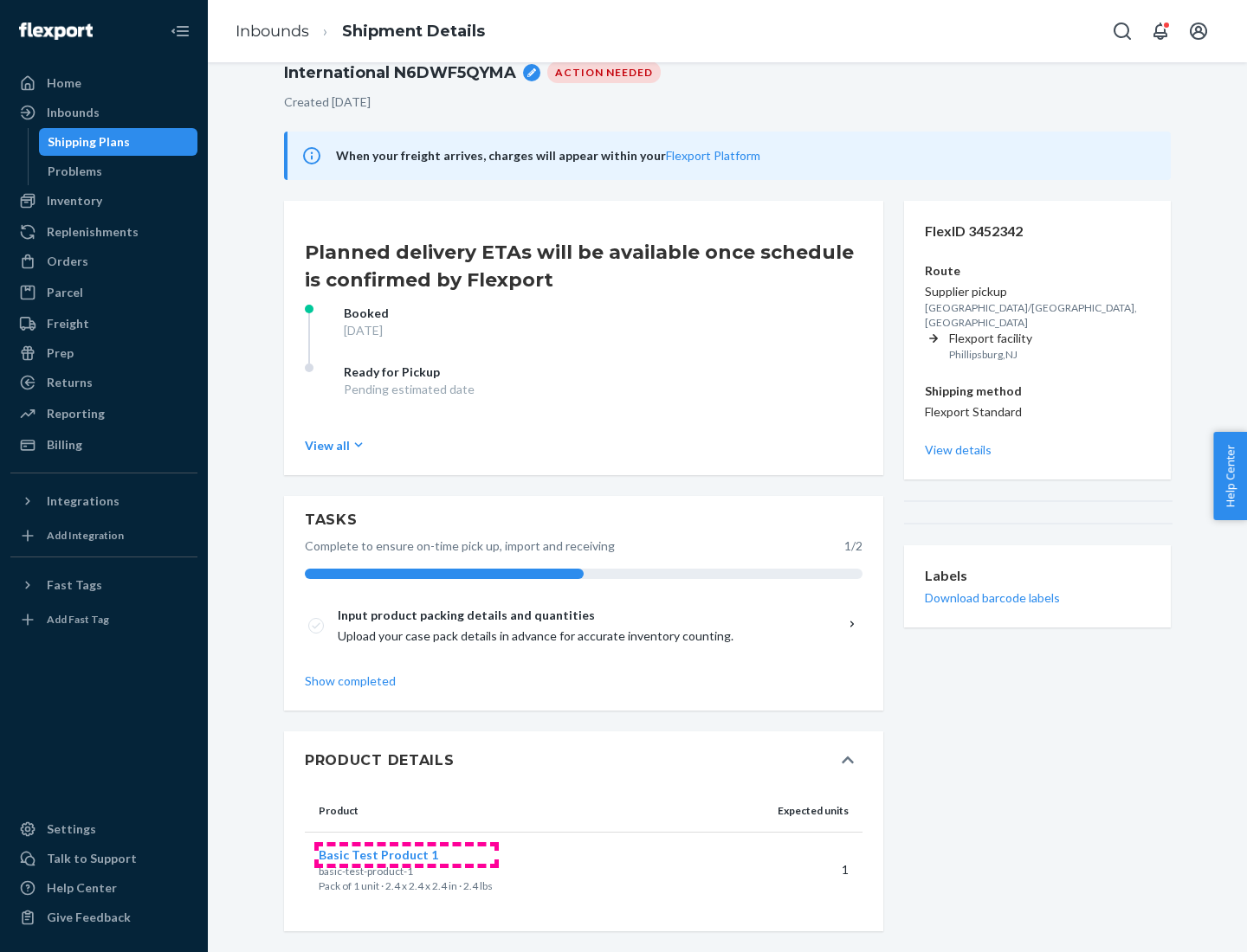
click at [406, 854] on span "Basic Test Product 1" at bounding box center [379, 854] width 119 height 15
